Goal: Use online tool/utility: Utilize a website feature to perform a specific function

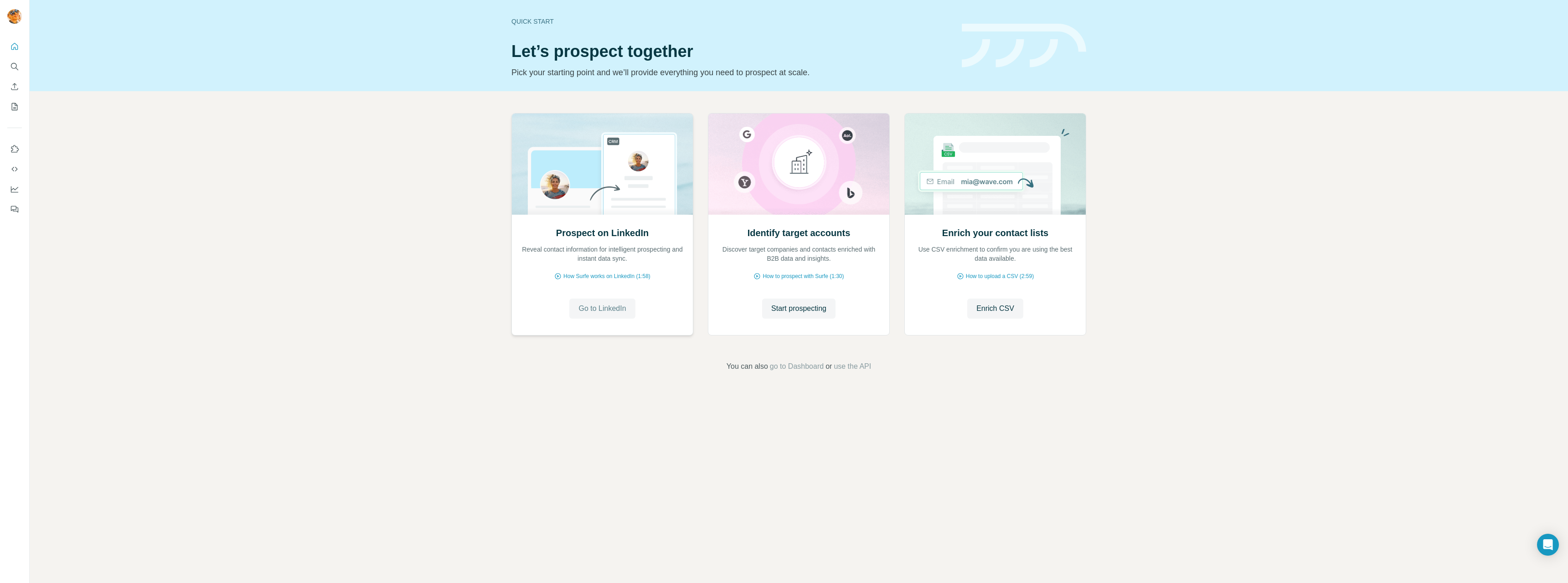
click at [587, 309] on span "Go to LinkedIn" at bounding box center [602, 309] width 47 height 11
click at [978, 302] on button "Enrich CSV" at bounding box center [995, 308] width 56 height 20
click at [601, 274] on span "How Surfe works on LinkedIn (1:58)" at bounding box center [607, 277] width 87 height 9
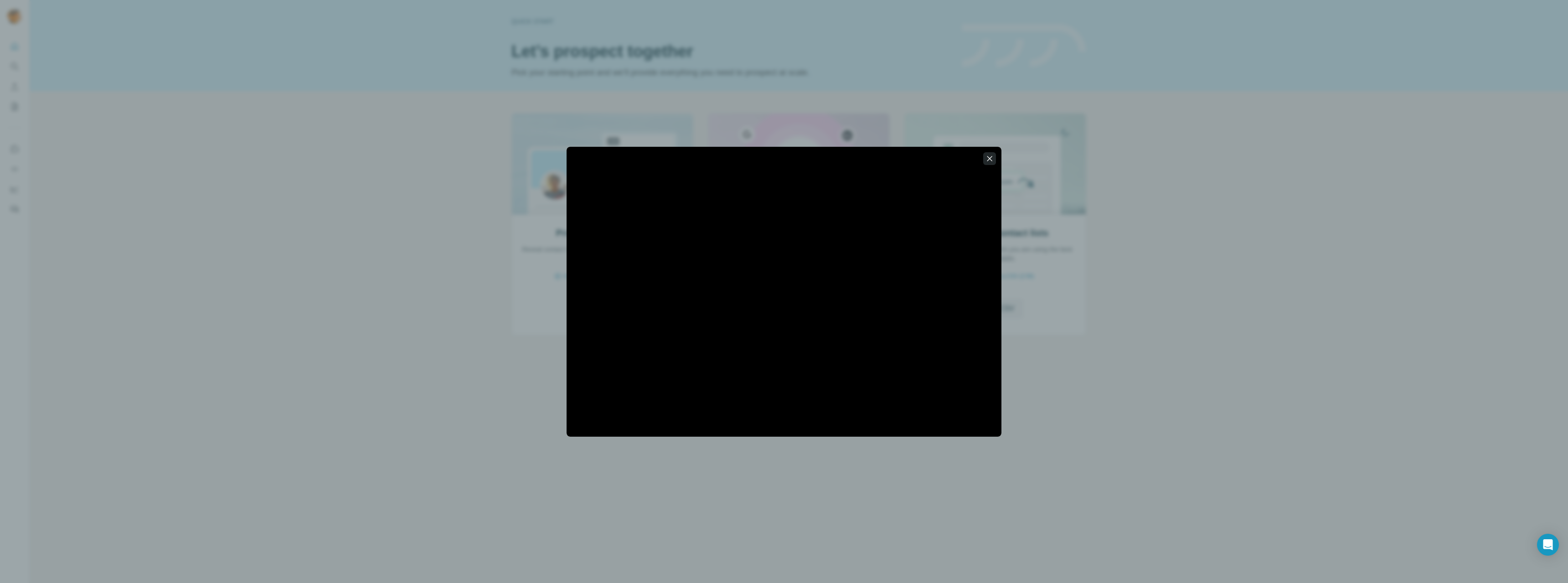
click at [995, 156] on button "button" at bounding box center [990, 158] width 13 height 13
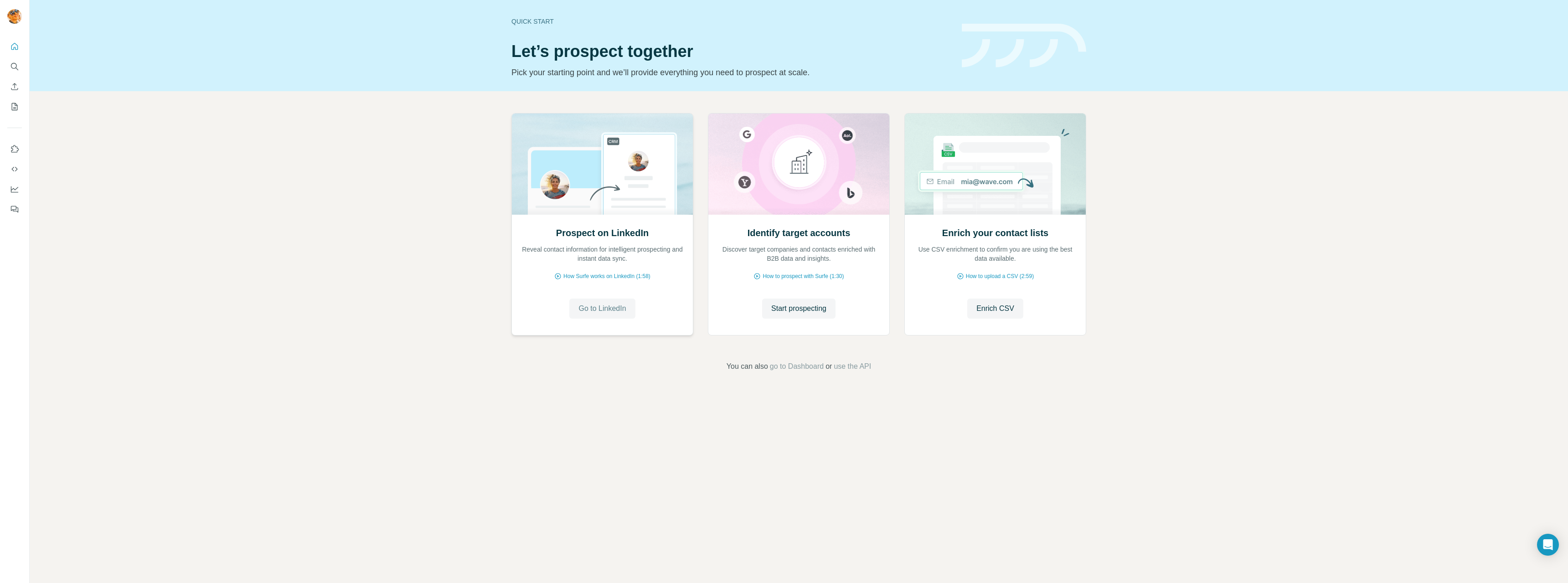
click at [589, 309] on span "Go to LinkedIn" at bounding box center [602, 309] width 47 height 11
